Goal: Find specific fact

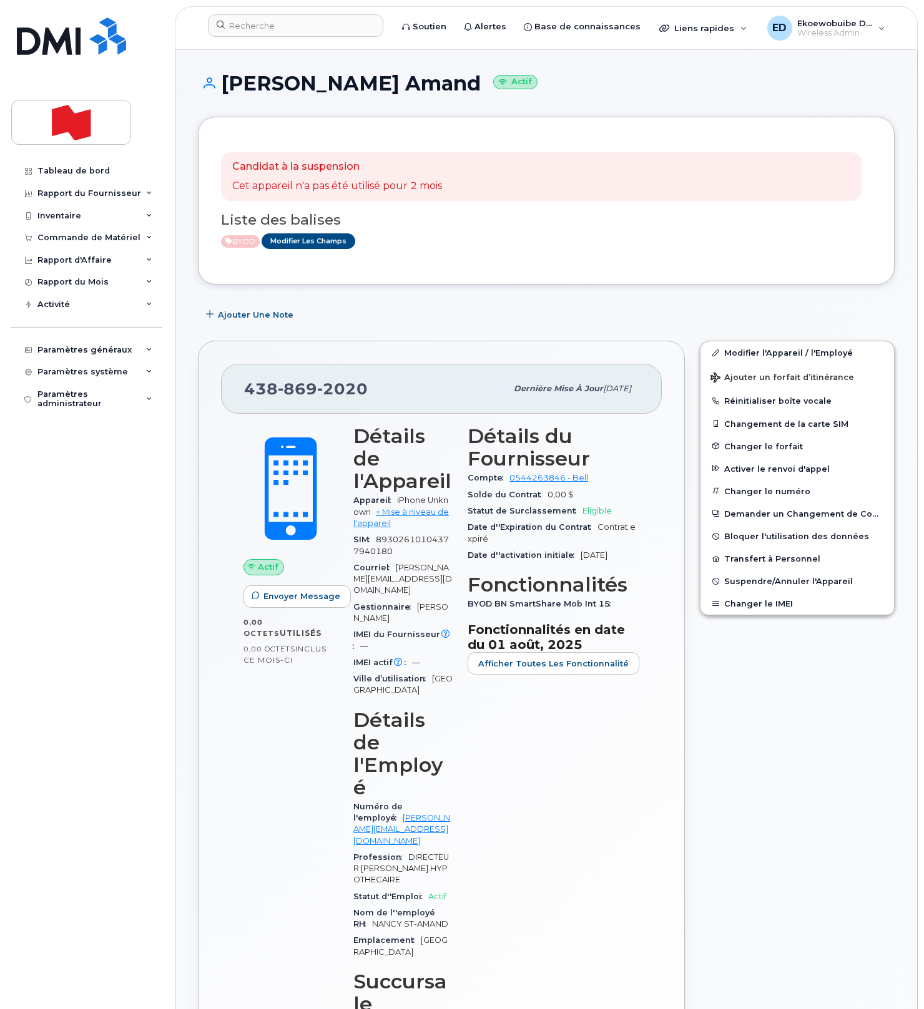
drag, startPoint x: 460, startPoint y: 292, endPoint x: 413, endPoint y: 385, distance: 104.1
drag, startPoint x: 384, startPoint y: 387, endPoint x: 263, endPoint y: 390, distance: 121.1
click at [242, 388] on div "[PHONE_NUMBER] Dernière mise à jour [DATE]" at bounding box center [441, 389] width 441 height 50
copy span "[PHONE_NUMBER]"
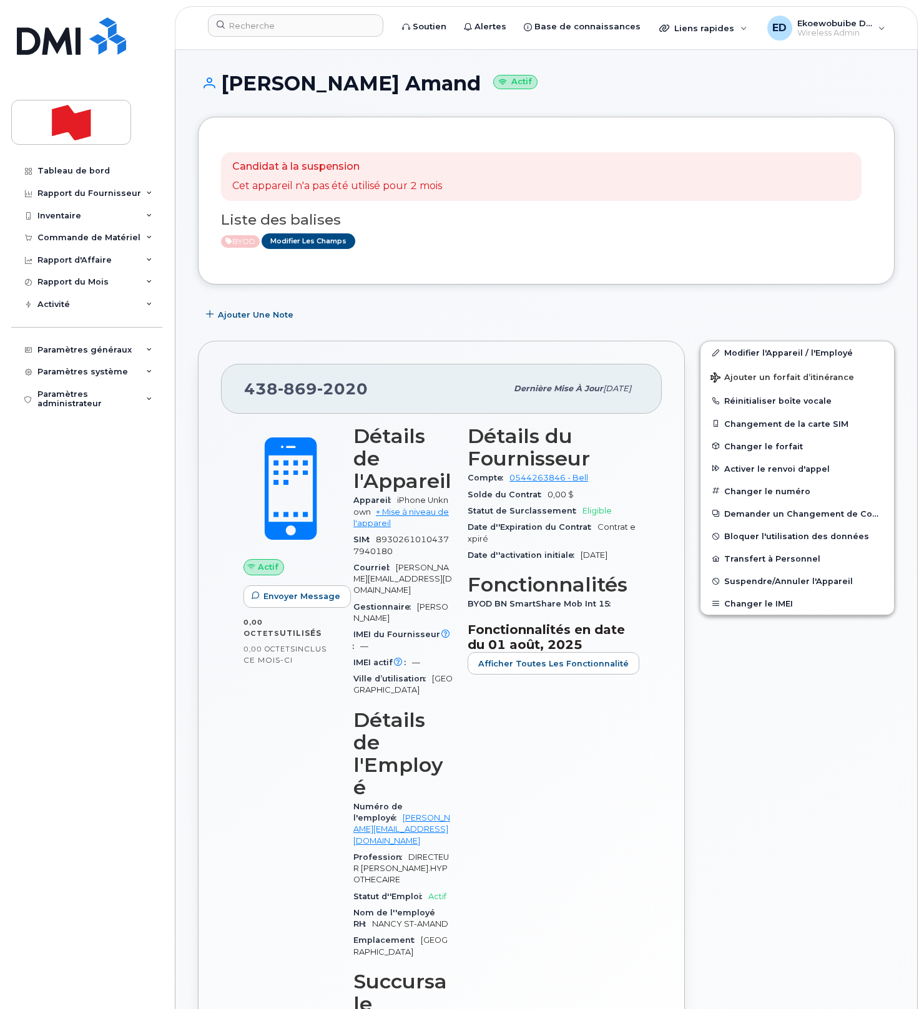
drag, startPoint x: 535, startPoint y: 326, endPoint x: 527, endPoint y: 317, distance: 12.8
